Goal: Task Accomplishment & Management: Use online tool/utility

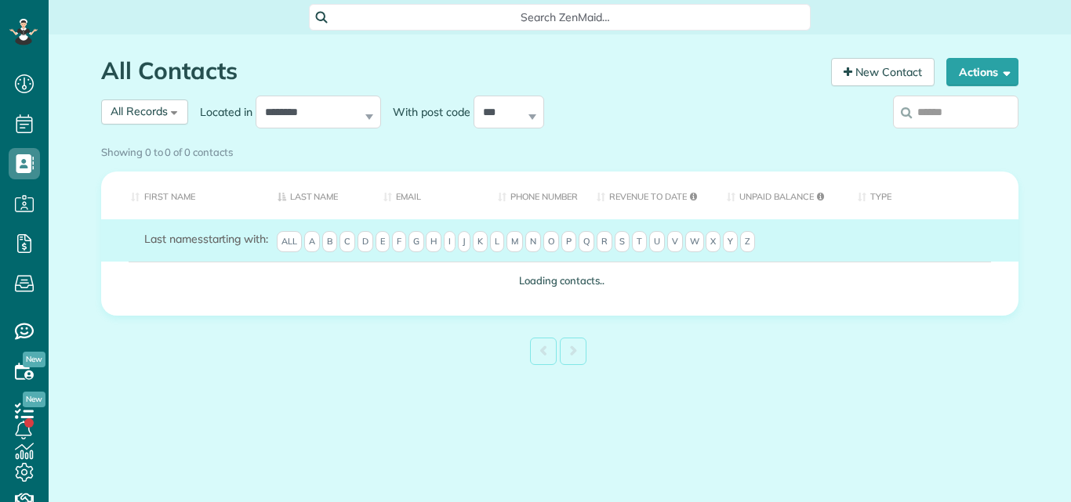
scroll to position [7, 7]
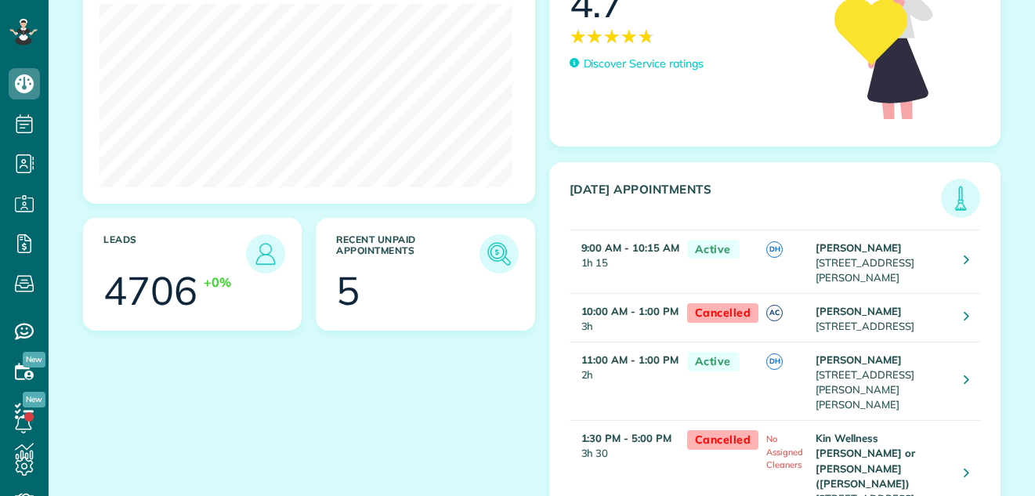
scroll to position [250, 0]
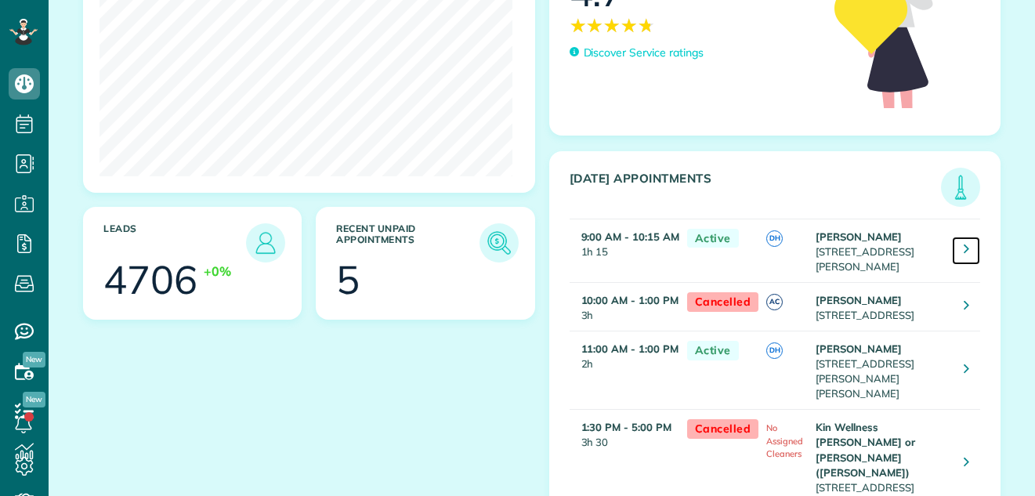
click at [964, 245] on icon at bounding box center [966, 249] width 5 height 16
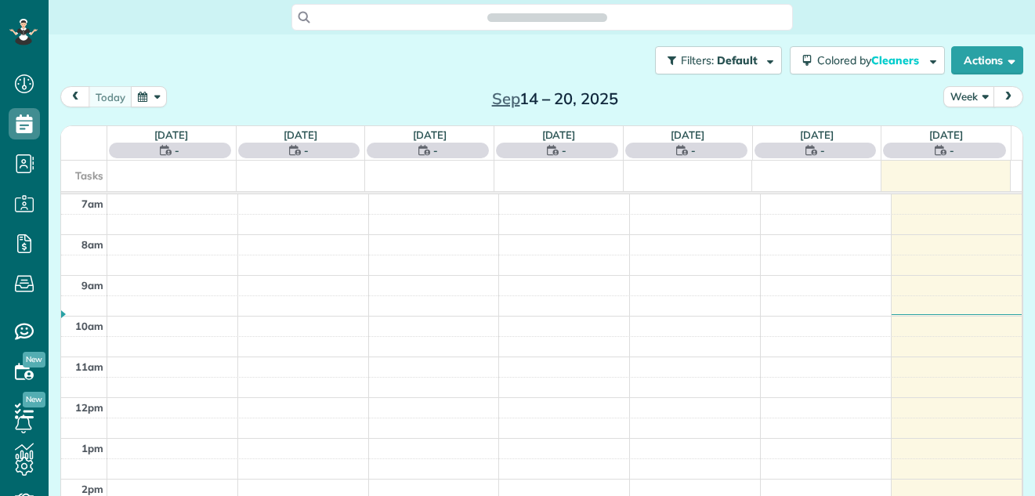
scroll to position [7, 7]
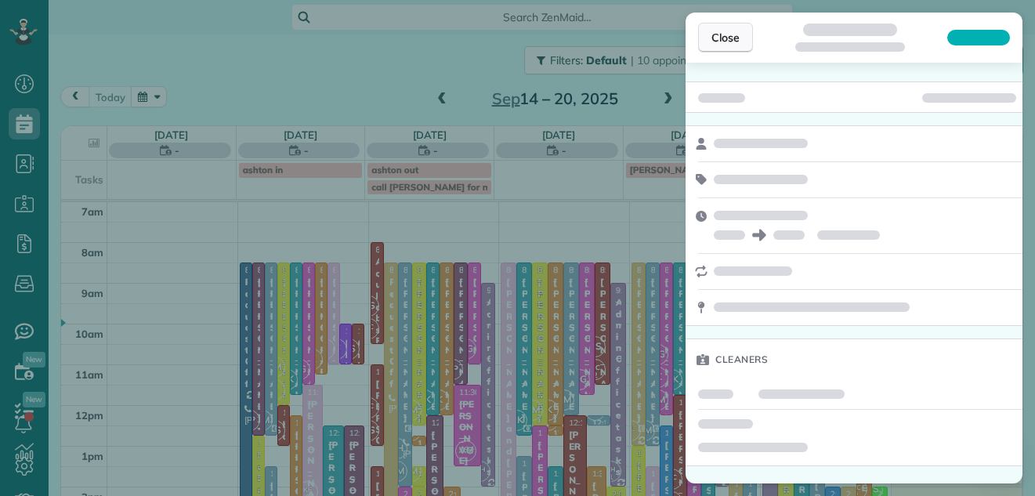
click at [731, 31] on span "Close" at bounding box center [726, 38] width 28 height 16
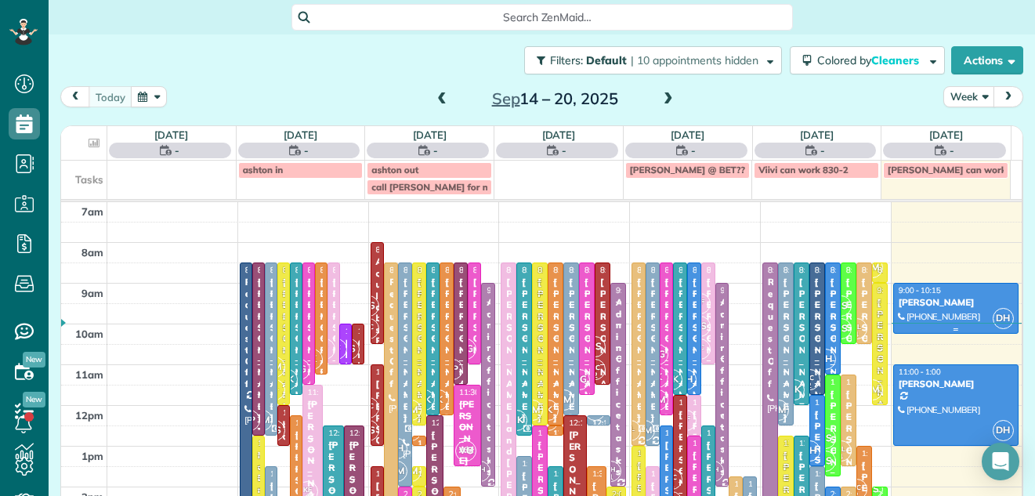
click at [933, 299] on div "Inga Buccella" at bounding box center [956, 302] width 116 height 11
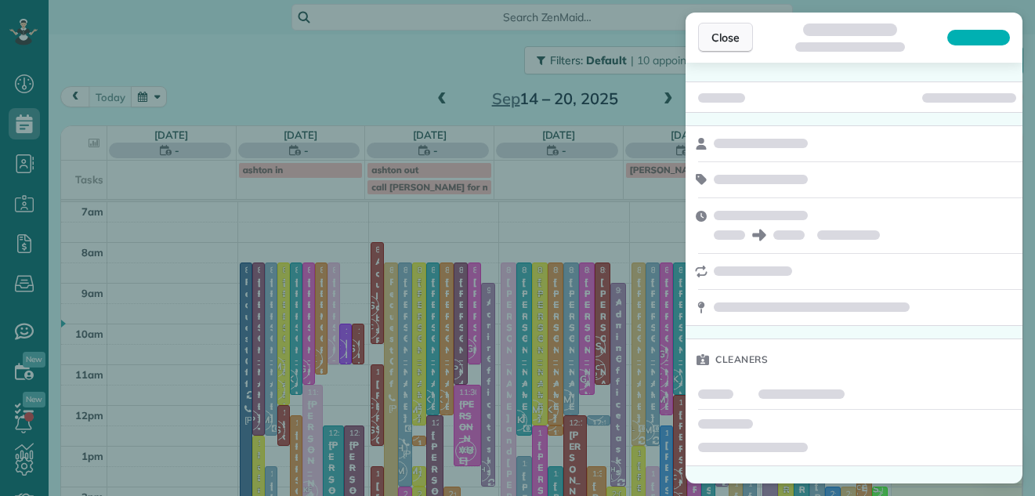
click at [719, 31] on span "Close" at bounding box center [726, 38] width 28 height 16
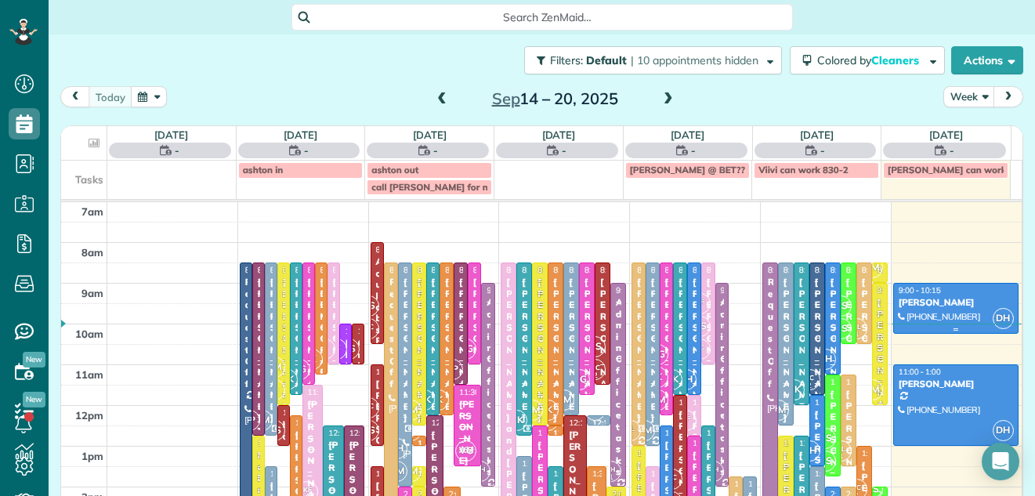
click at [895, 309] on div at bounding box center [956, 308] width 124 height 49
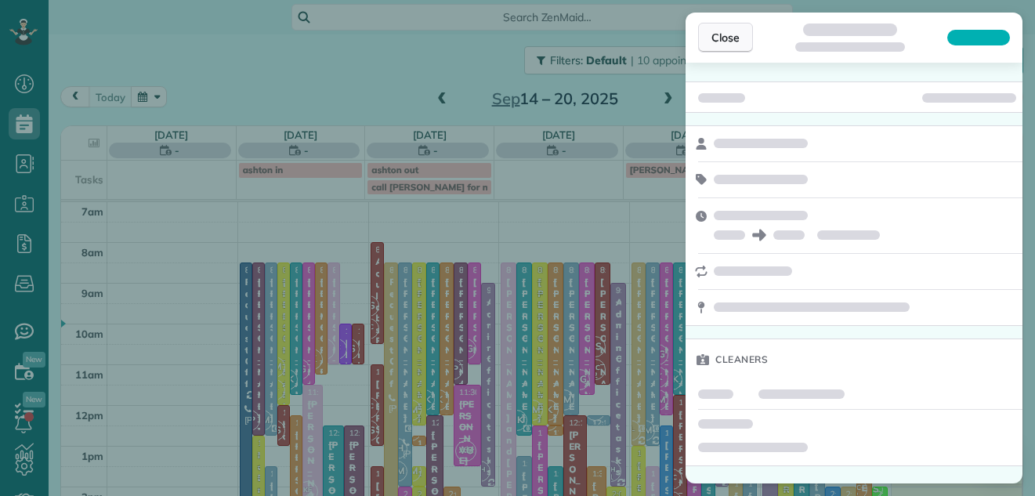
click at [723, 34] on span "Close" at bounding box center [726, 38] width 28 height 16
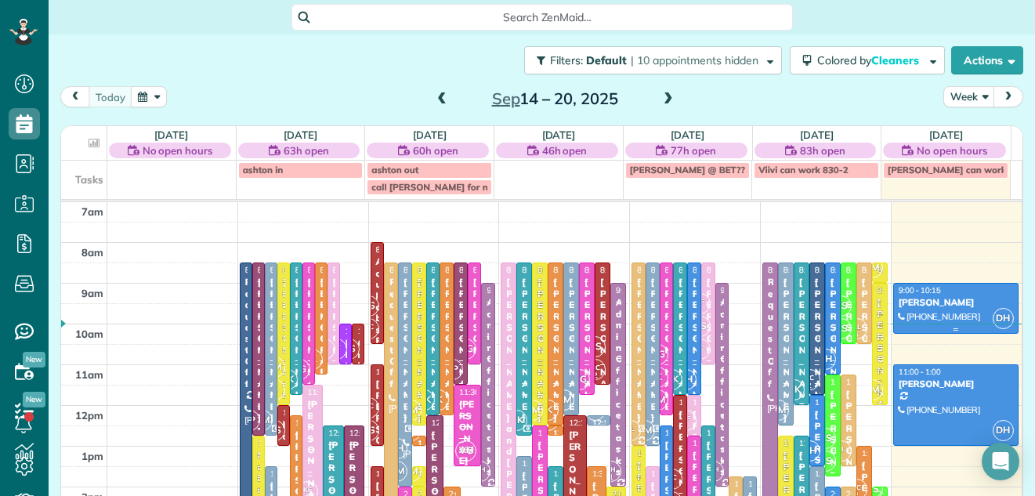
click at [958, 306] on div "Inga Buccella" at bounding box center [956, 302] width 116 height 11
click at [0, 0] on div at bounding box center [0, 0] width 0 height 0
click at [908, 313] on div at bounding box center [956, 308] width 124 height 49
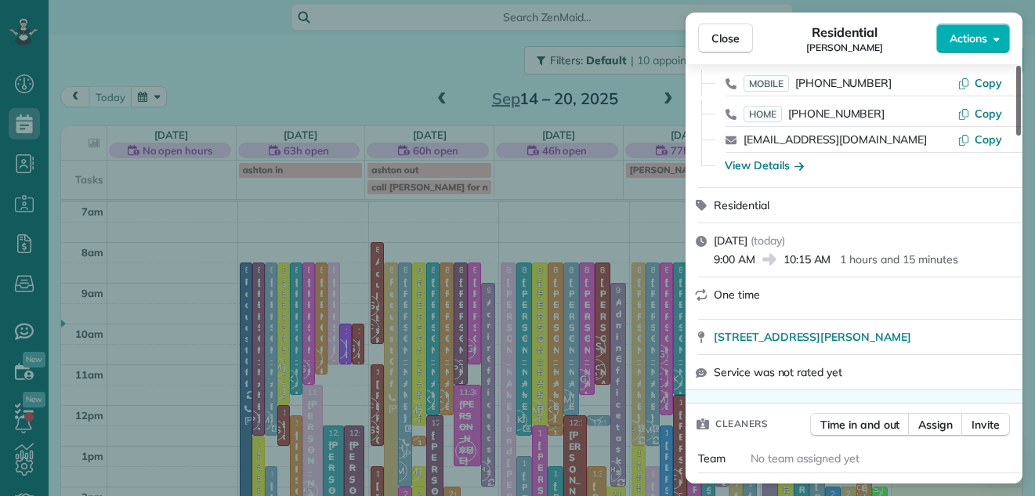
scroll to position [127, 0]
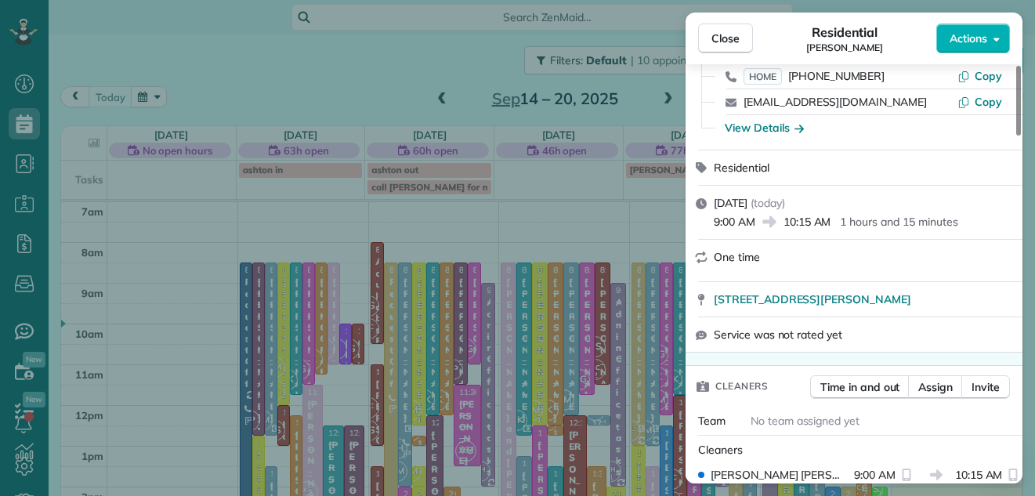
click at [1029, 487] on div "Close Residential Inga Buccella Actions Status Active Inga Buccella · Open prof…" at bounding box center [517, 248] width 1035 height 496
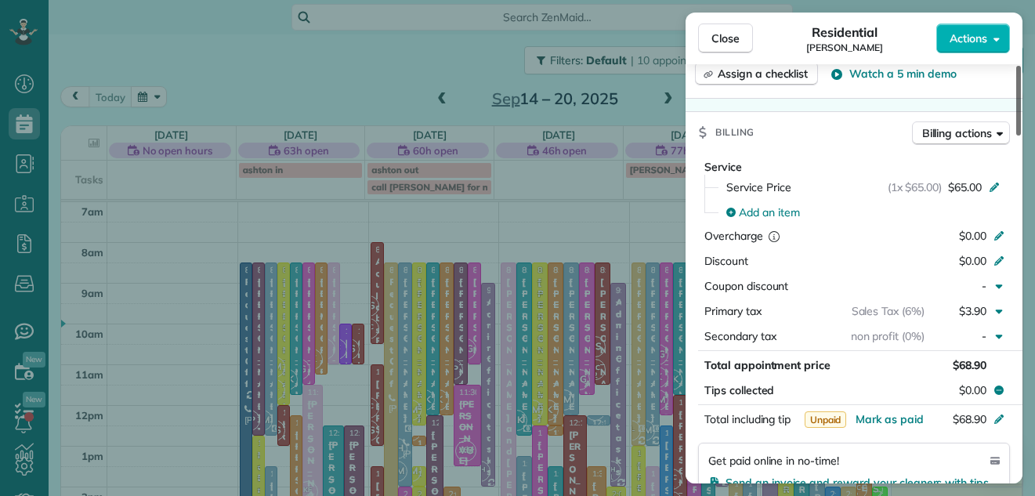
scroll to position [687, 0]
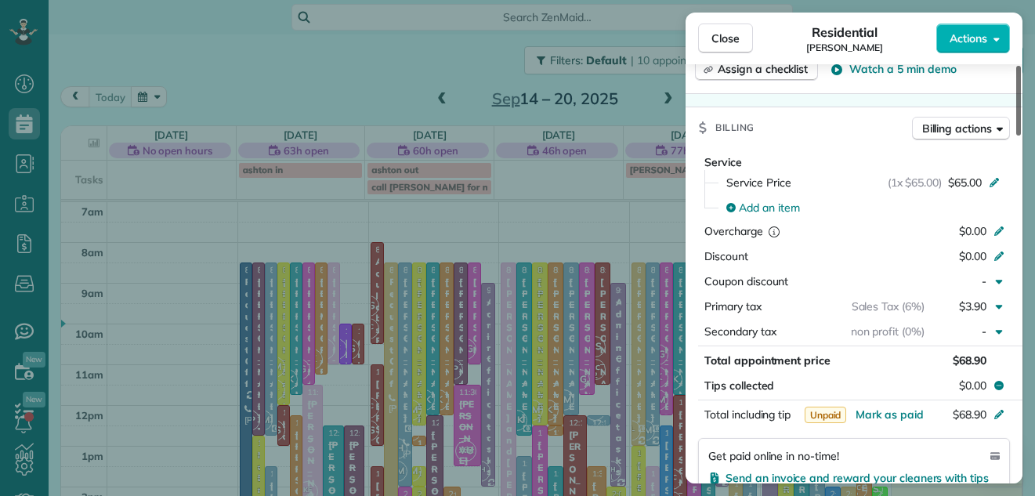
drag, startPoint x: 1019, startPoint y: 147, endPoint x: 1010, endPoint y: 241, distance: 93.7
click at [1016, 136] on div at bounding box center [1018, 101] width 5 height 70
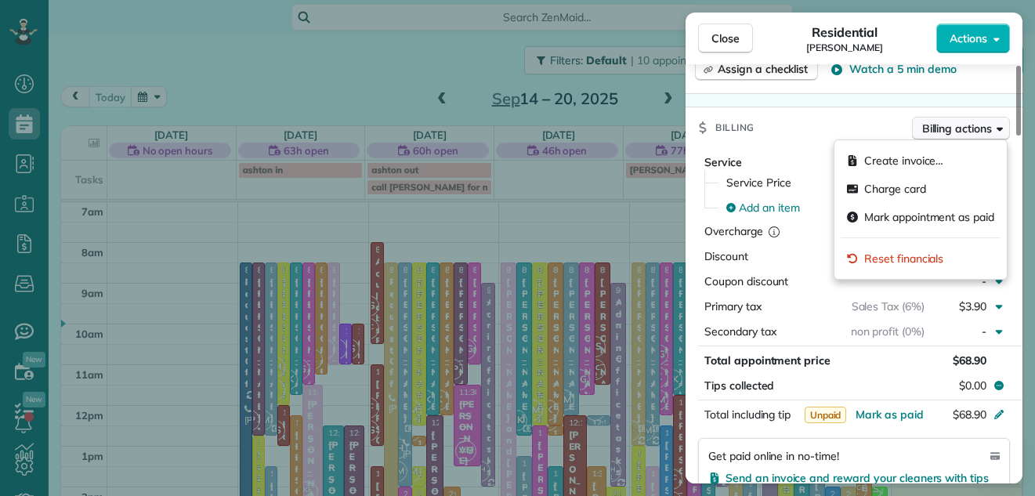
click at [955, 126] on span "Billing actions" at bounding box center [957, 129] width 70 height 16
click at [900, 190] on span "Charge card" at bounding box center [895, 189] width 62 height 16
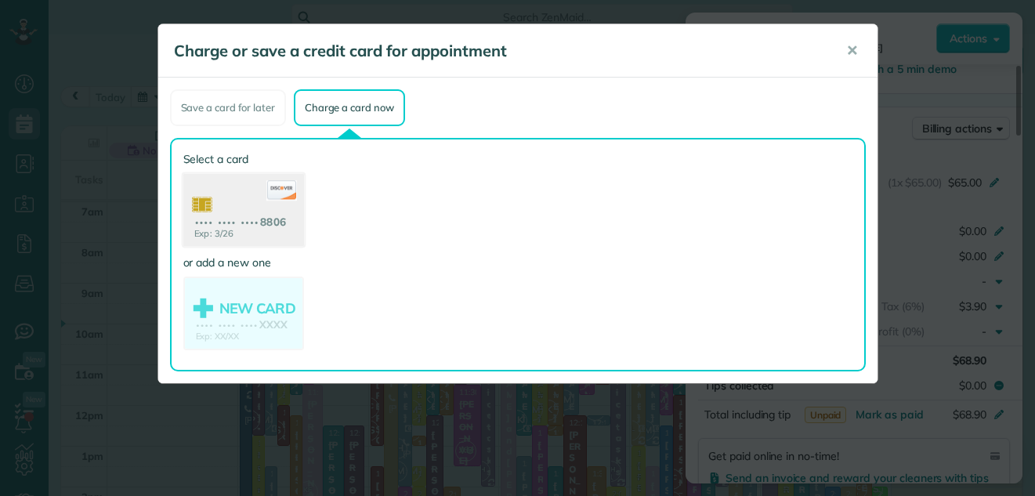
click at [245, 190] on use at bounding box center [243, 212] width 121 height 76
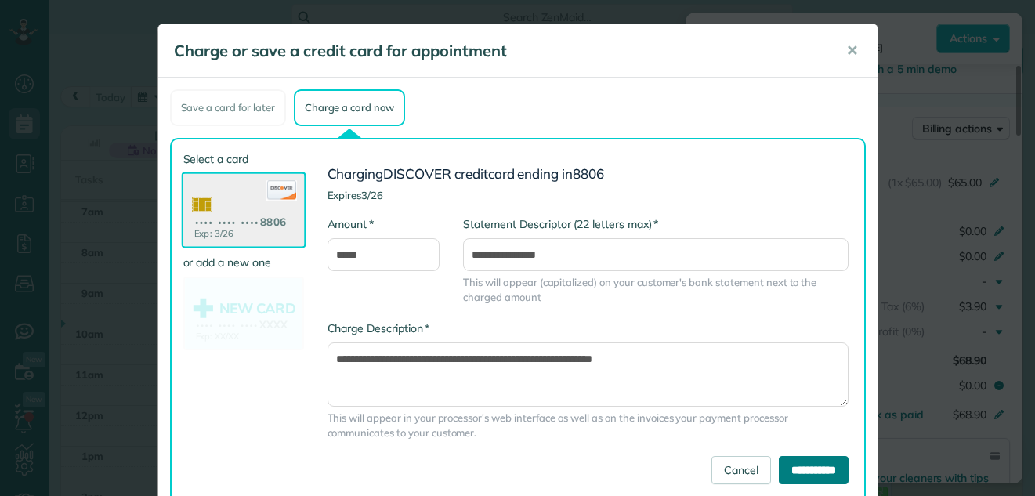
click at [783, 468] on input "**********" at bounding box center [814, 470] width 70 height 28
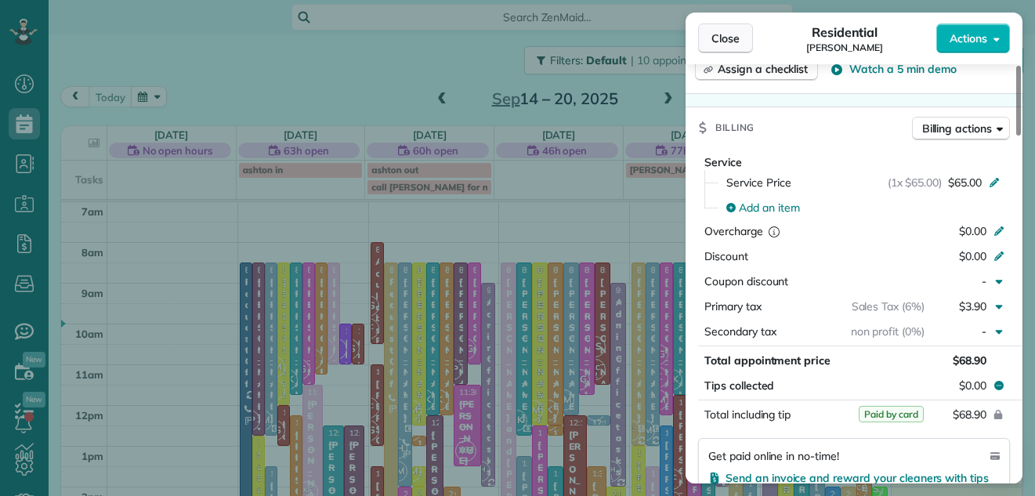
click at [717, 27] on button "Close" at bounding box center [725, 39] width 55 height 30
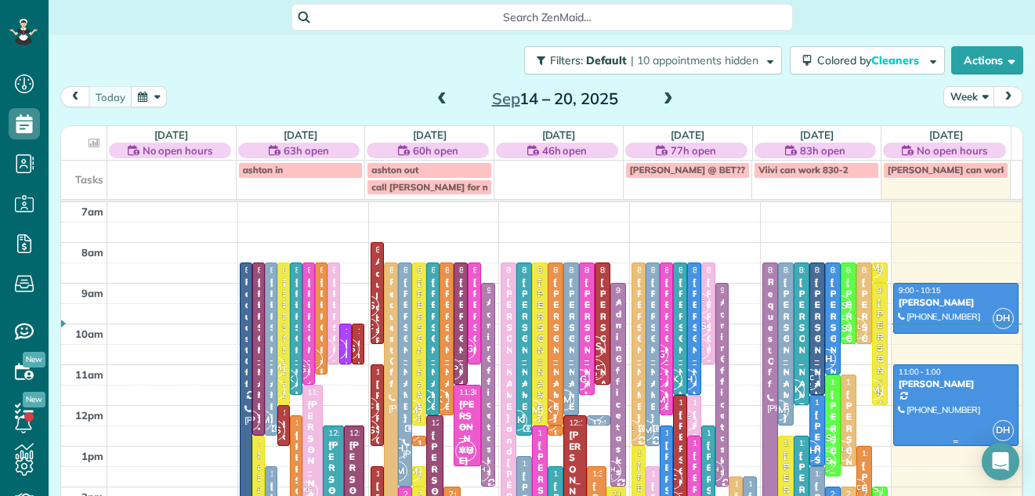
click at [904, 390] on div at bounding box center [956, 405] width 124 height 80
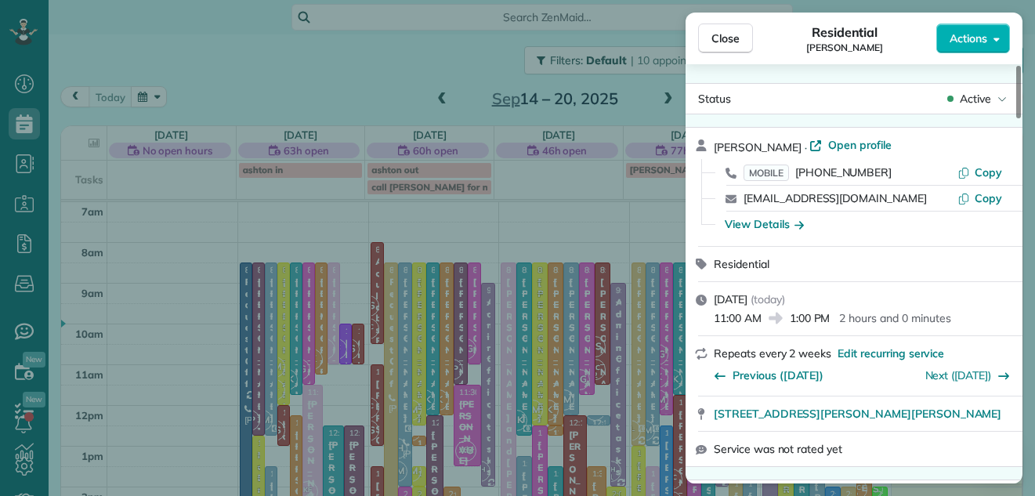
click at [727, 247] on div "Residential" at bounding box center [854, 264] width 337 height 34
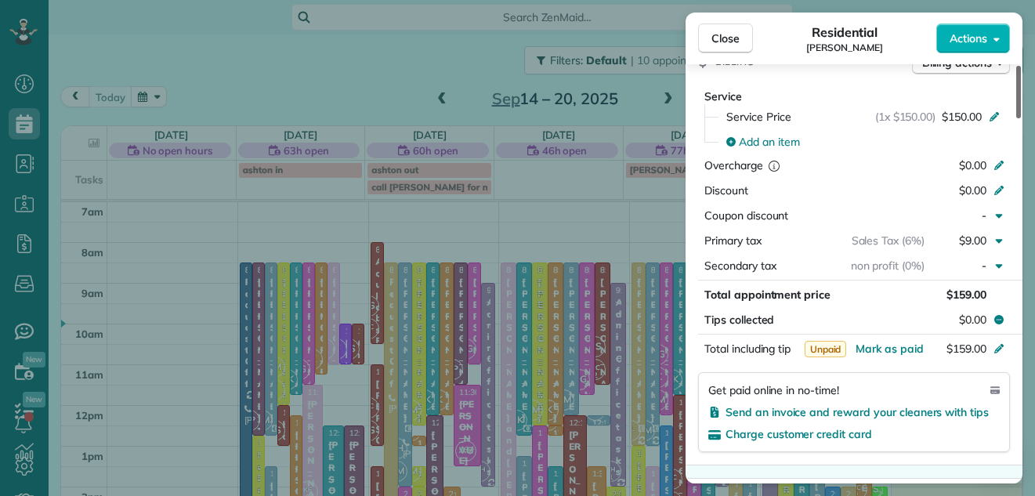
scroll to position [765, 0]
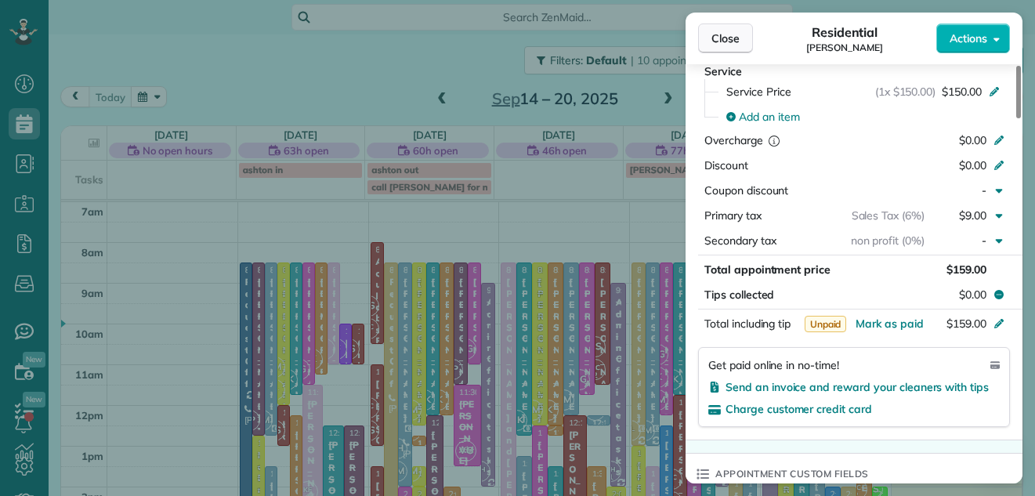
click at [718, 42] on span "Close" at bounding box center [726, 39] width 28 height 16
click at [726, 34] on span "Close" at bounding box center [726, 39] width 28 height 16
